Goal: Transaction & Acquisition: Purchase product/service

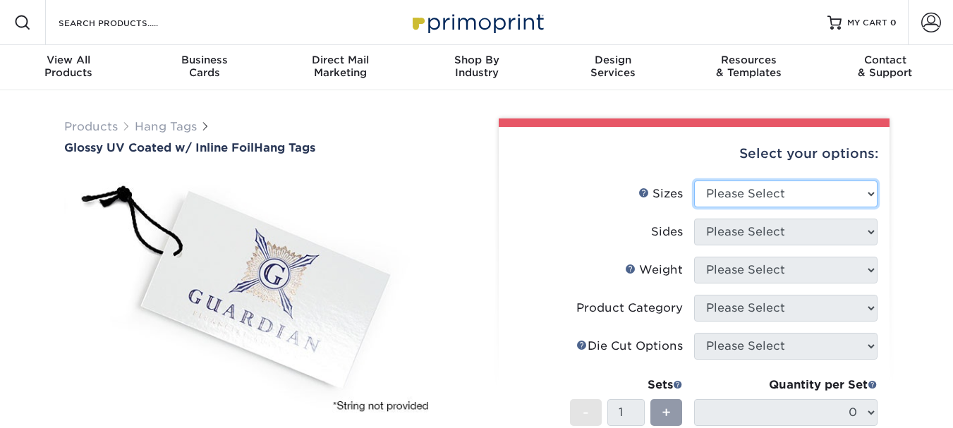
click at [843, 202] on select "Please Select 1.5" x 3.5" 1.75" x 3.5" 2" x 2" 2" x 3.5" 2" x 4" 2" x 6" 2.12" …" at bounding box center [785, 194] width 183 height 27
select select "2.00x3.50"
click at [694, 181] on select "Please Select 1.5" x 3.5" 1.75" x 3.5" 2" x 2" 2" x 3.5" 2" x 4" 2" x 6" 2.12" …" at bounding box center [785, 194] width 183 height 27
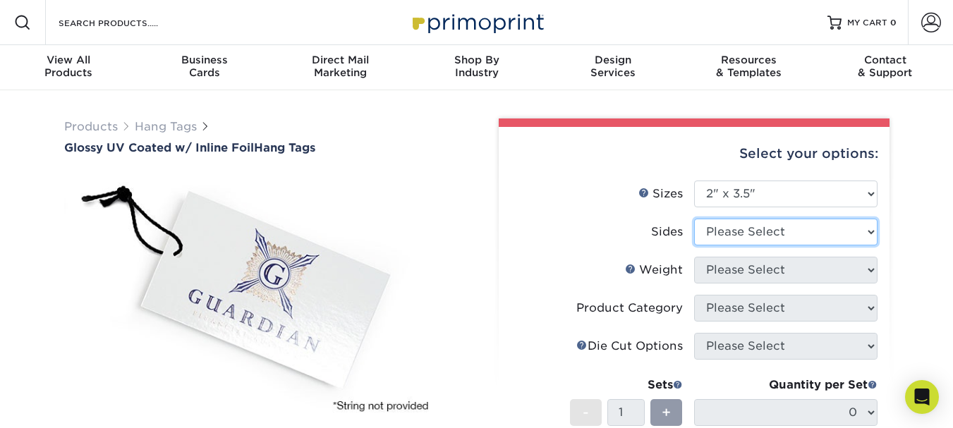
click at [774, 228] on select "Please Select Print Both Sides - Foil Back Only Print Both Sides - Foil Both Si…" at bounding box center [785, 232] width 183 height 27
select select "2ba18f74-0f96-487e-8b6e-985b404b3305"
click at [694, 219] on select "Please Select Print Both Sides - Foil Back Only Print Both Sides - Foil Both Si…" at bounding box center [785, 232] width 183 height 27
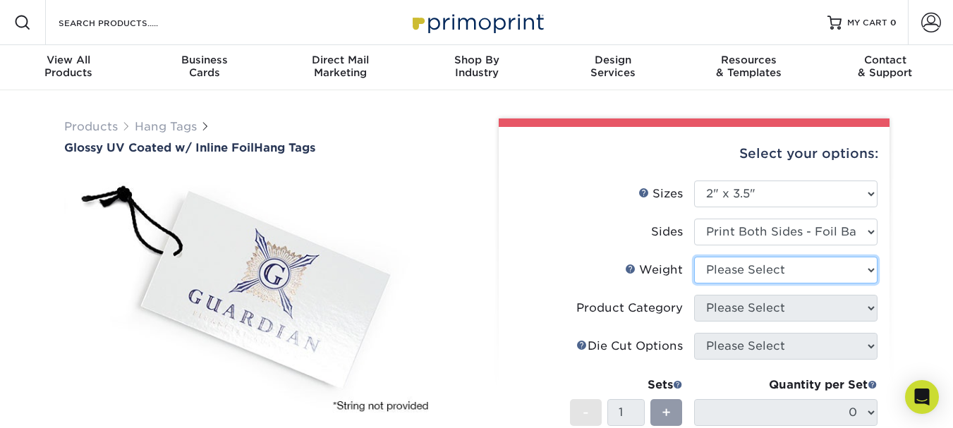
click at [775, 272] on select "Please Select 16PT" at bounding box center [785, 270] width 183 height 27
select select "16PT"
click at [694, 257] on select "Please Select 16PT" at bounding box center [785, 270] width 183 height 27
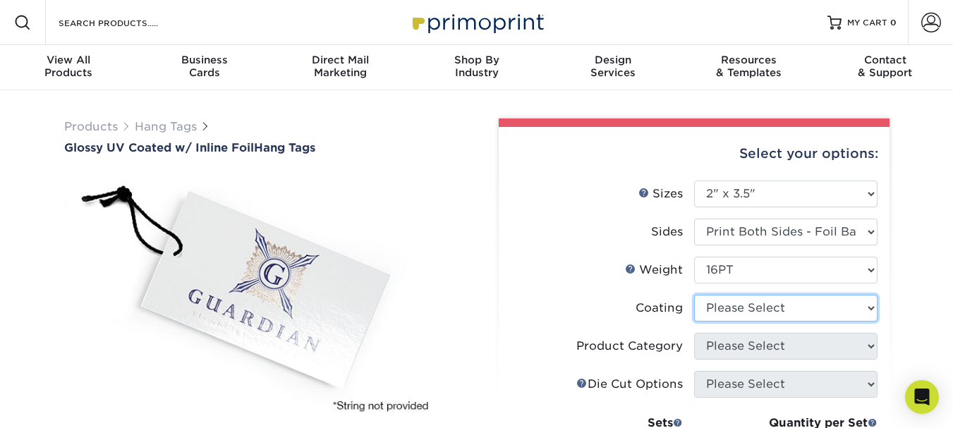
click at [770, 303] on select at bounding box center [785, 308] width 183 height 27
select select "1e8116af-acfc-44b1-83dc-8181aa338834"
click at [694, 295] on select at bounding box center [785, 308] width 183 height 27
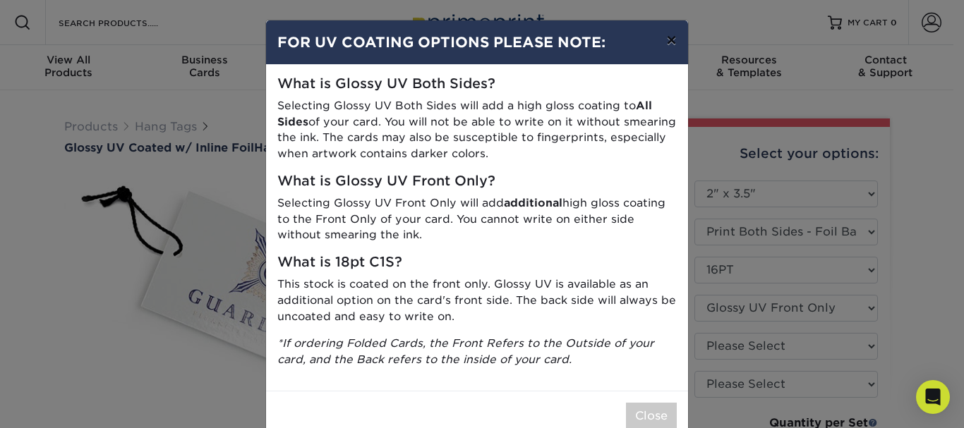
click at [671, 44] on button "×" at bounding box center [671, 40] width 32 height 40
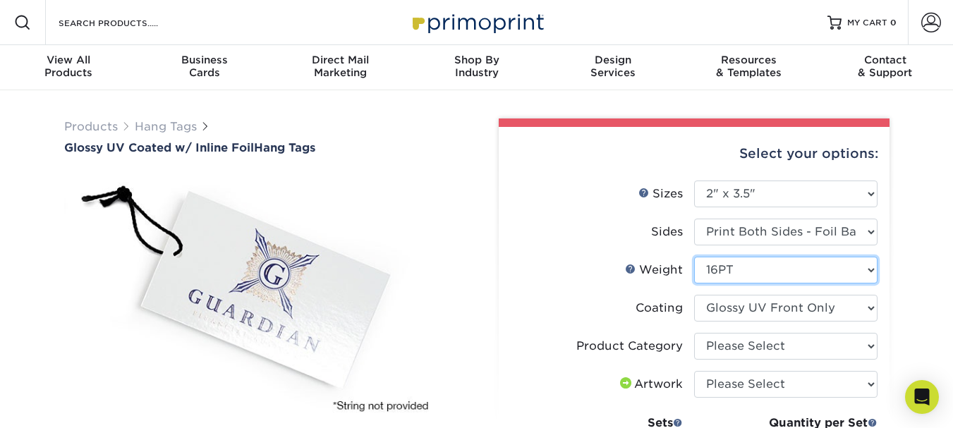
click at [788, 261] on select "Please Select 16PT" at bounding box center [785, 270] width 183 height 27
select select "-1"
click at [694, 257] on select "Please Select 16PT" at bounding box center [785, 270] width 183 height 27
select select
